Goal: Entertainment & Leisure: Consume media (video, audio)

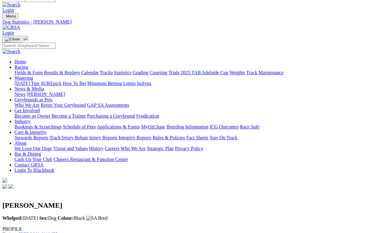
scroll to position [7, 0]
click at [80, 70] on link "Results & Replays" at bounding box center [62, 72] width 36 height 5
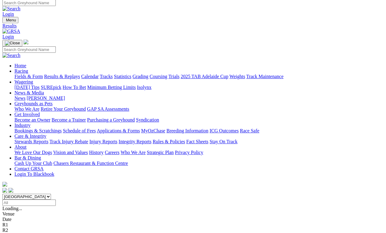
scroll to position [3, 0]
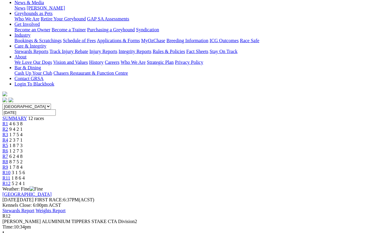
scroll to position [94, 0]
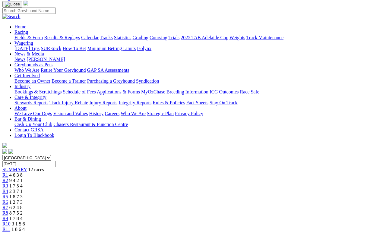
scroll to position [41, 0]
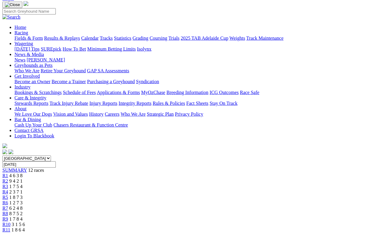
click at [10, 228] on span "R11" at bounding box center [6, 230] width 8 height 5
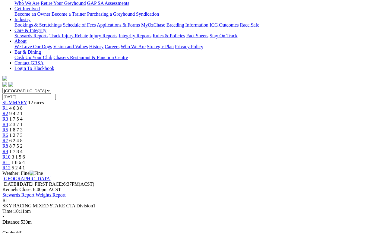
scroll to position [118, 0]
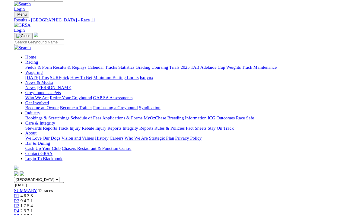
scroll to position [126, 0]
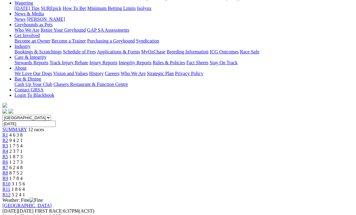
scroll to position [82, 0]
click at [25, 182] on span "3 1 5 6" at bounding box center [18, 184] width 13 height 5
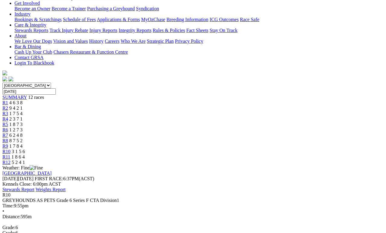
scroll to position [134, 0]
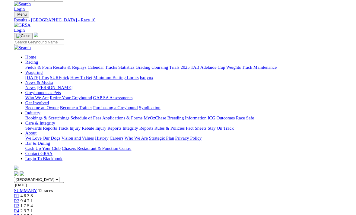
scroll to position [142, 0]
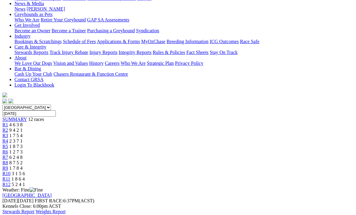
scroll to position [88, 0]
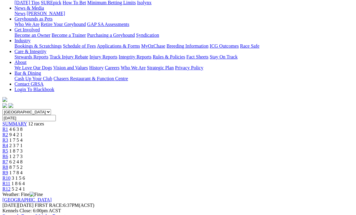
click at [23, 170] on span "1 7 8 4" at bounding box center [15, 172] width 13 height 5
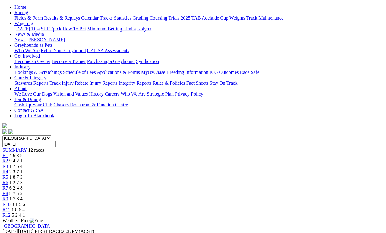
scroll to position [71, 0]
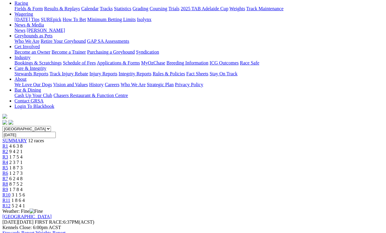
click at [8, 182] on span "R8" at bounding box center [5, 184] width 6 height 5
